Goal: Task Accomplishment & Management: Use online tool/utility

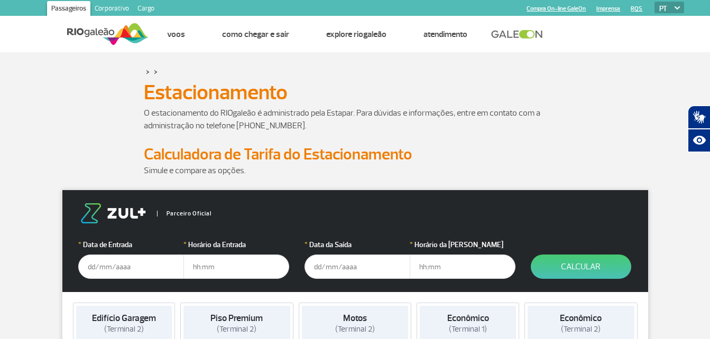
click at [104, 266] on input "text" at bounding box center [131, 267] width 106 height 24
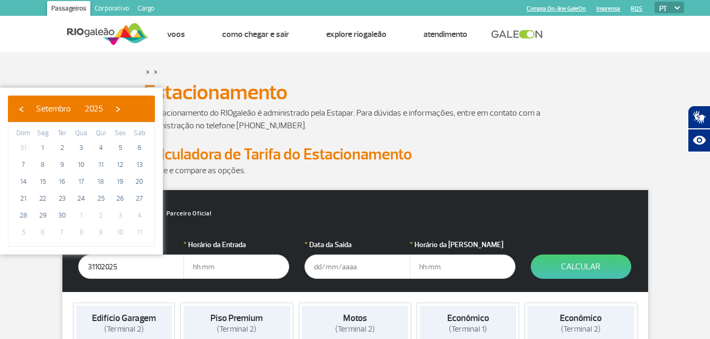
type input "[DATE]"
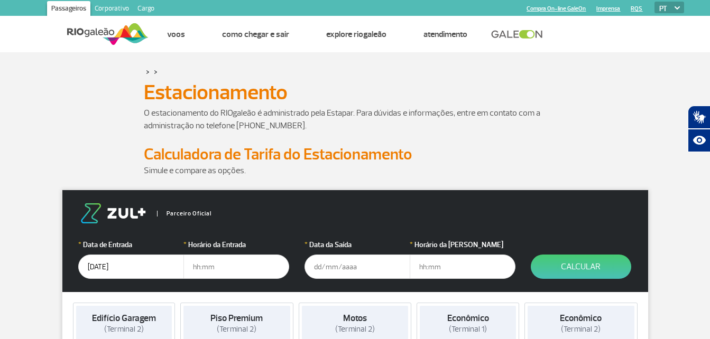
click at [198, 269] on input "text" at bounding box center [236, 267] width 106 height 24
type input "14:00"
click at [313, 272] on input "text" at bounding box center [357, 267] width 106 height 24
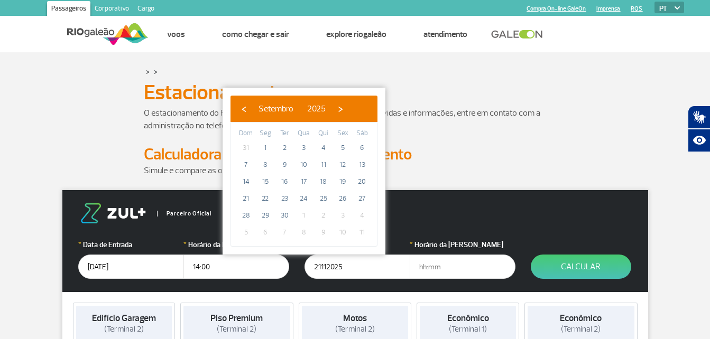
type input "[DATE]"
click at [419, 267] on input "text" at bounding box center [462, 267] width 106 height 24
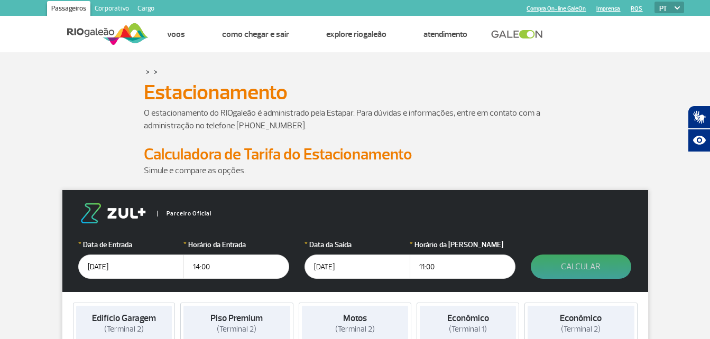
type input "11:00"
click at [586, 268] on button "Calcular" at bounding box center [580, 267] width 100 height 24
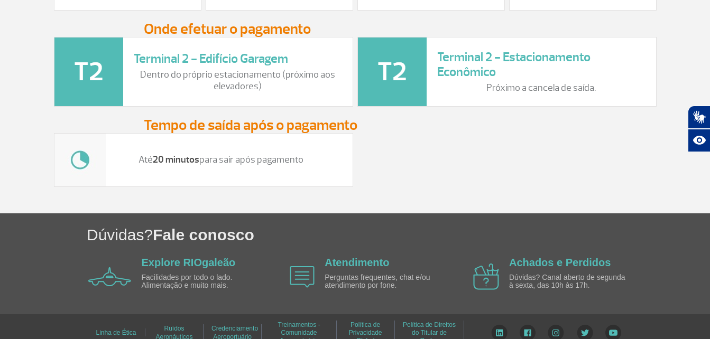
scroll to position [1416, 0]
